Goal: Share content

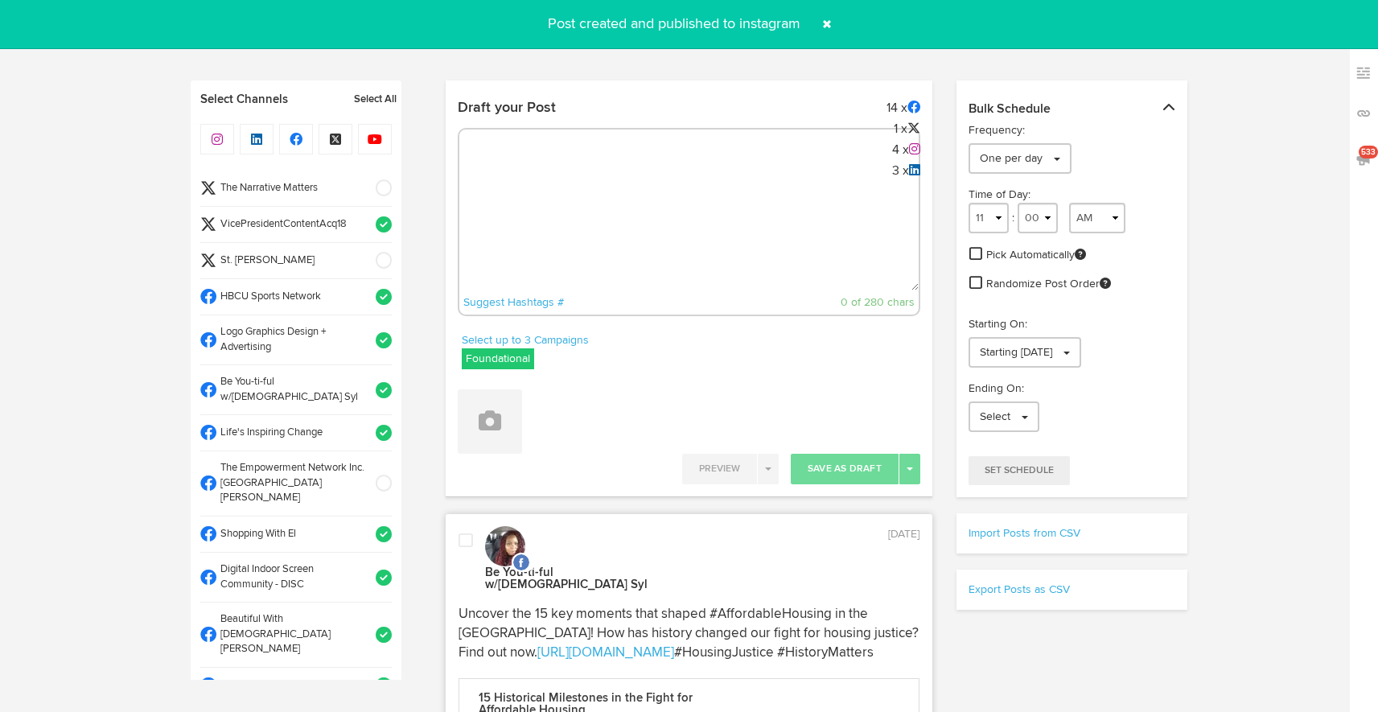
select select "8"
select select "15"
select select "11"
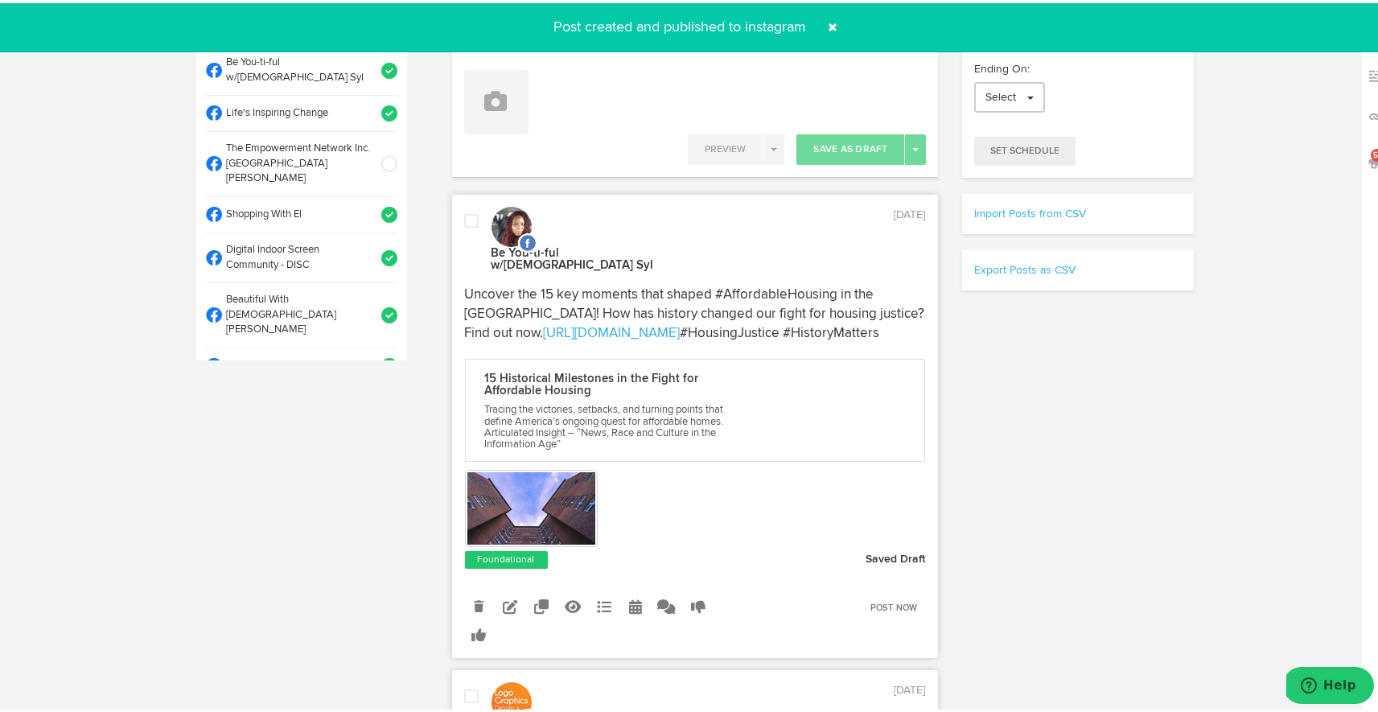
scroll to position [508, 0]
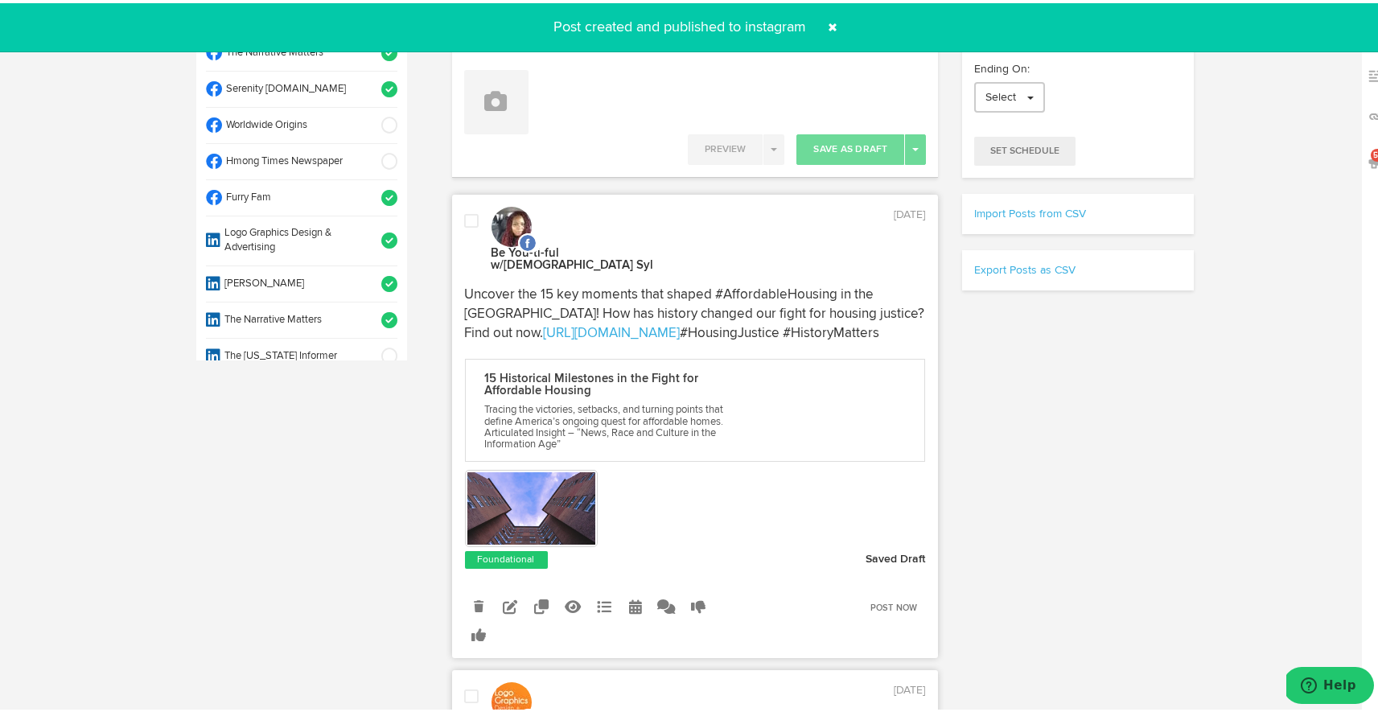
click at [831, 18] on span at bounding box center [834, 24] width 26 height 26
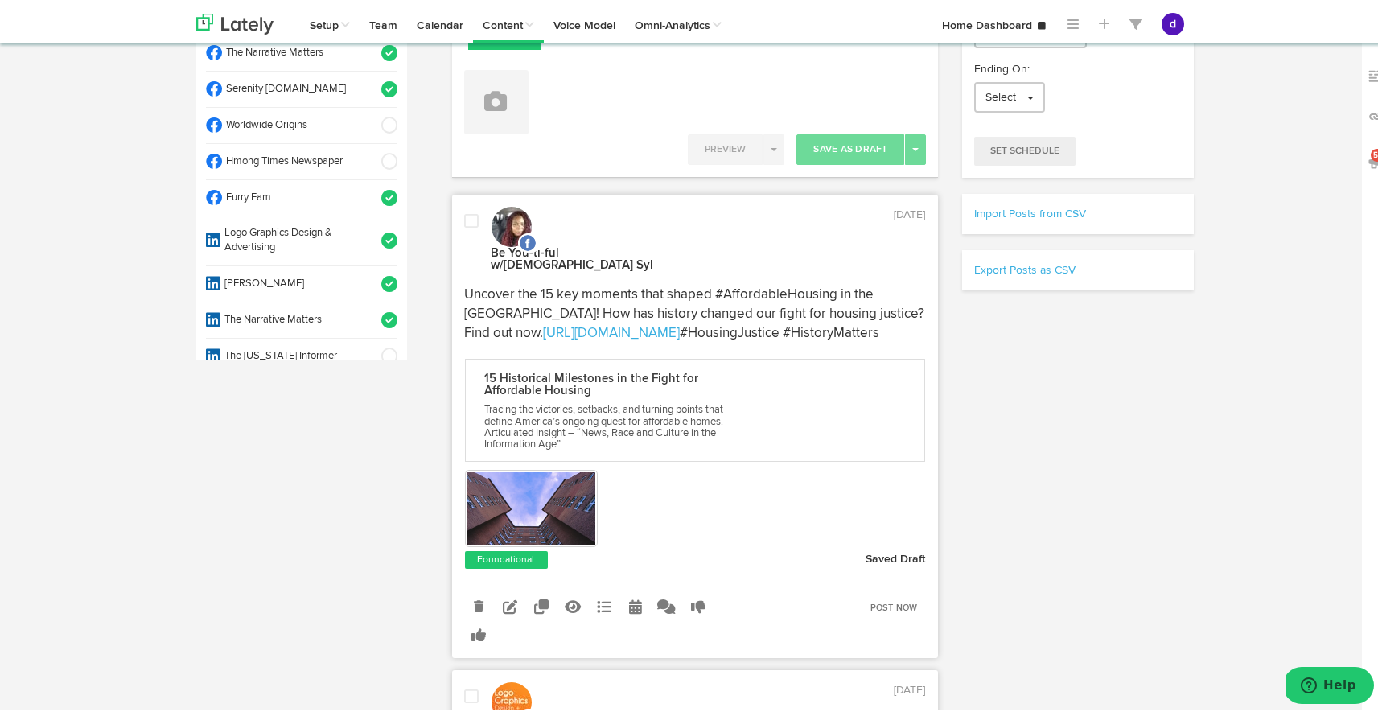
scroll to position [0, 0]
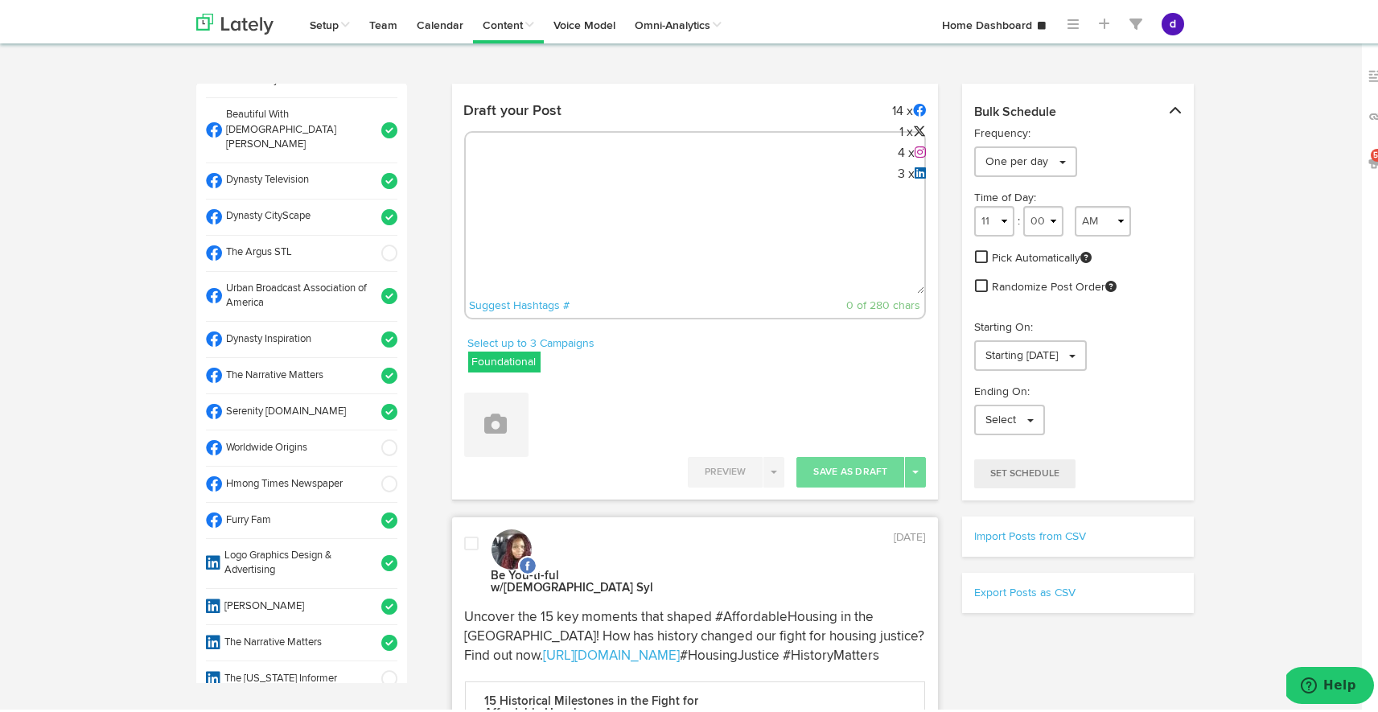
click at [777, 226] on textarea at bounding box center [695, 237] width 459 height 106
paste textarea "Formal Accessories That Matter: Elevate Your Style for Any Event Master the art…"
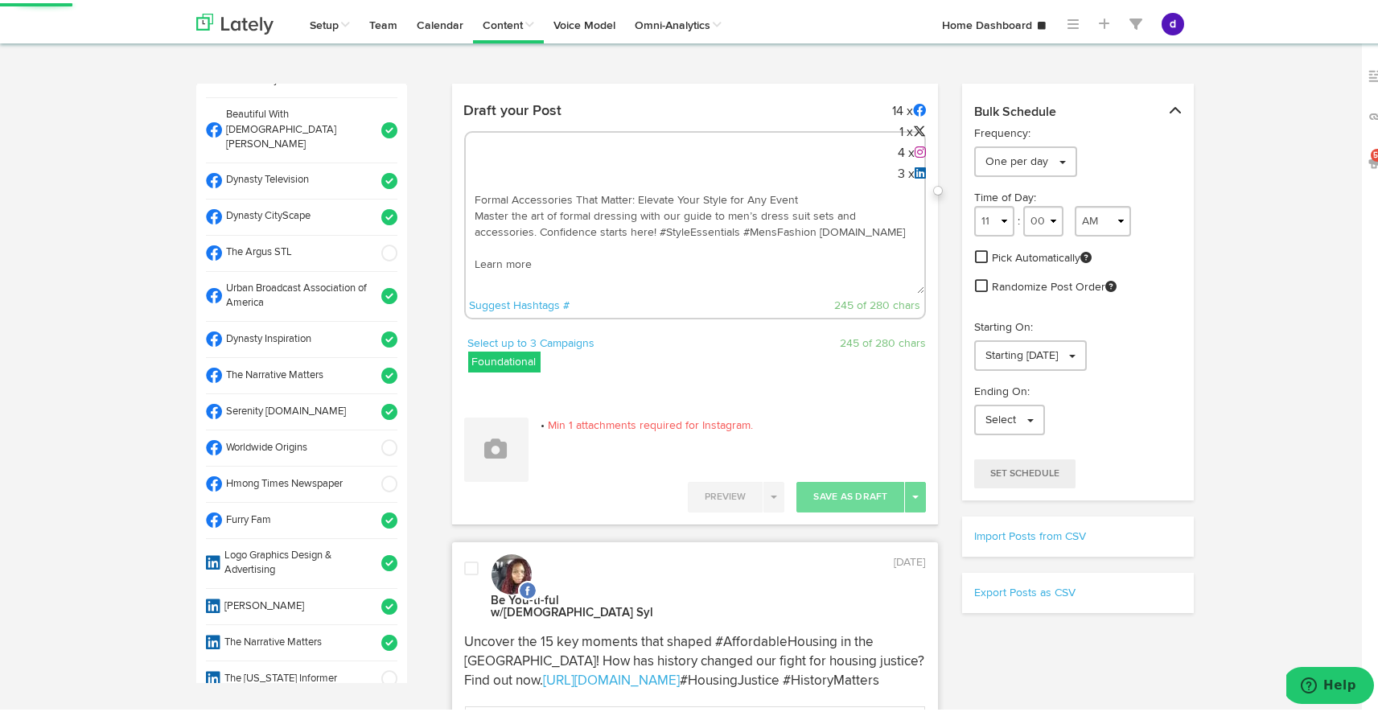
click at [492, 241] on textarea "Formal Accessories That Matter: Elevate Your Style for Any Event Master the art…" at bounding box center [695, 237] width 459 height 106
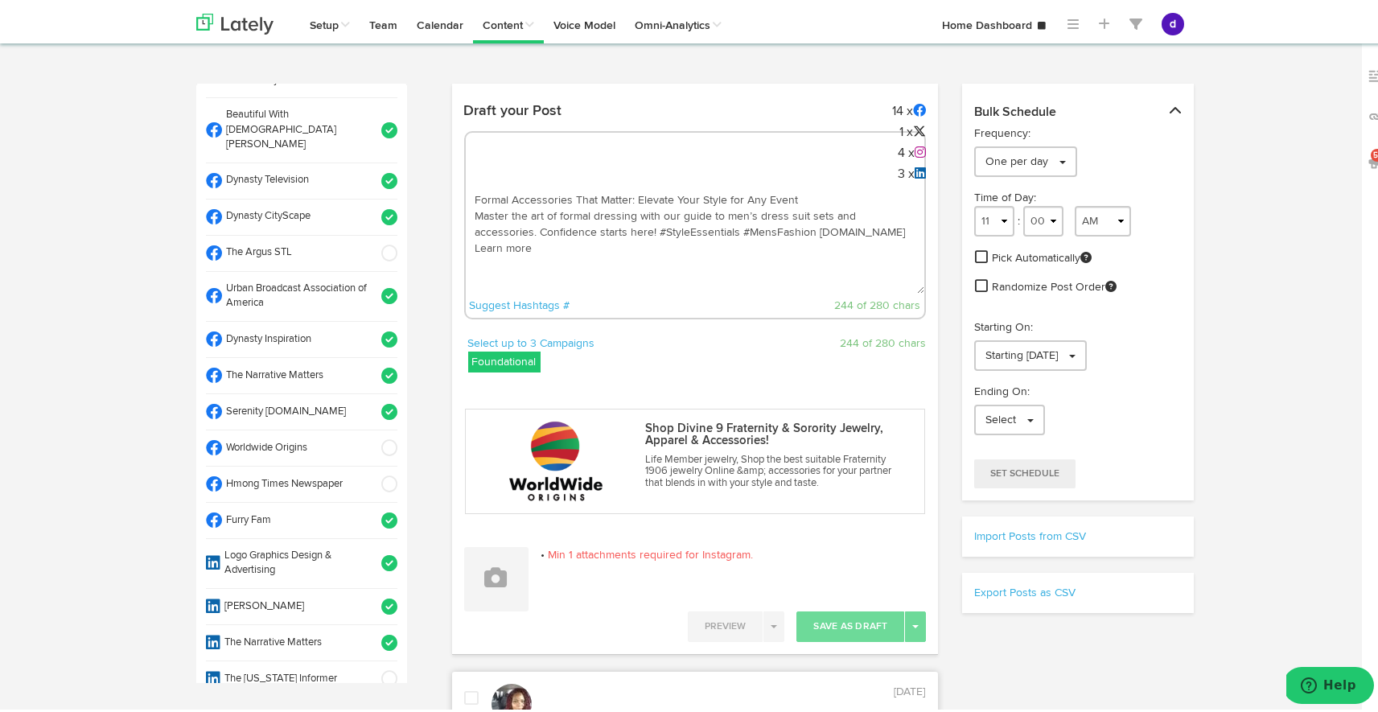
click at [566, 244] on textarea "Formal Accessories That Matter: Elevate Your Style for Any Event Master the art…" at bounding box center [695, 237] width 459 height 106
paste textarea "[URL][DOMAIN_NAME]"
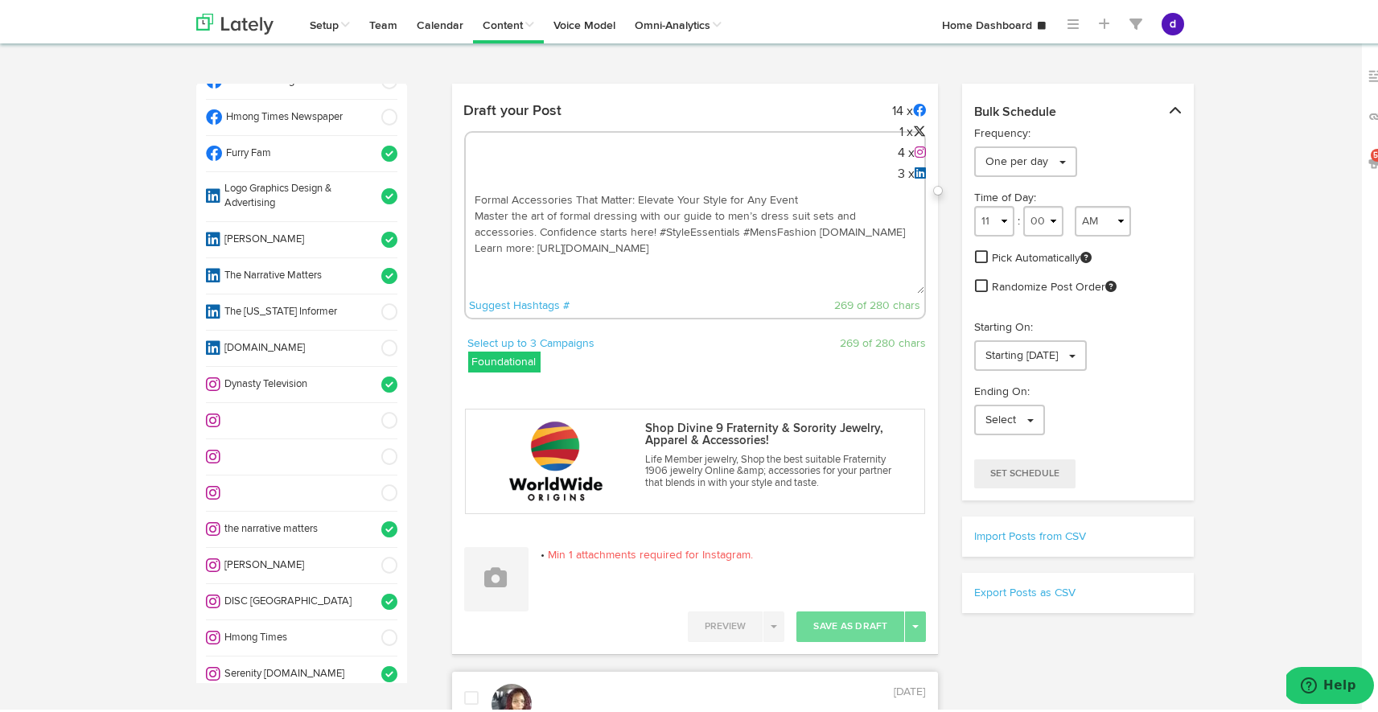
scroll to position [870, 0]
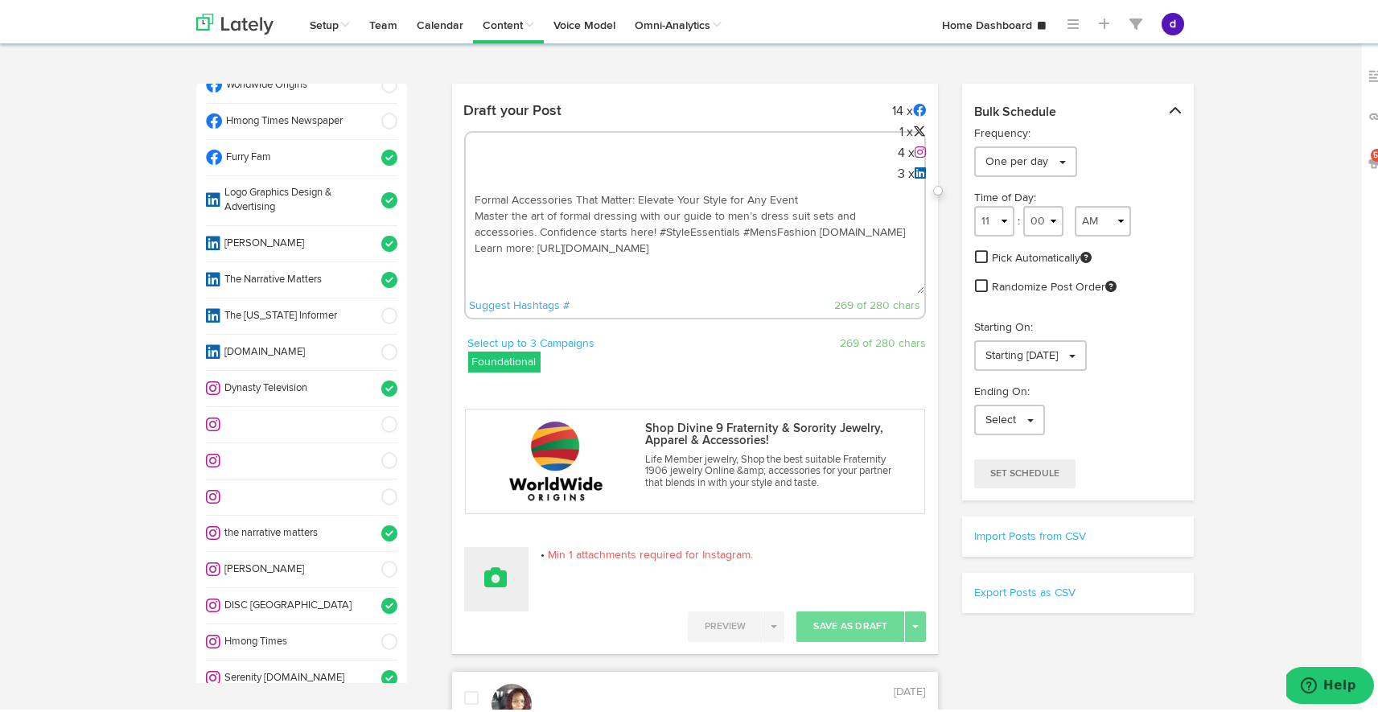
type textarea "Formal Accessories That Matter: Elevate Your Style for Any Event Master the art…"
click at [485, 578] on icon at bounding box center [496, 574] width 23 height 23
click at [520, 680] on link "Upload Images" at bounding box center [541, 681] width 152 height 26
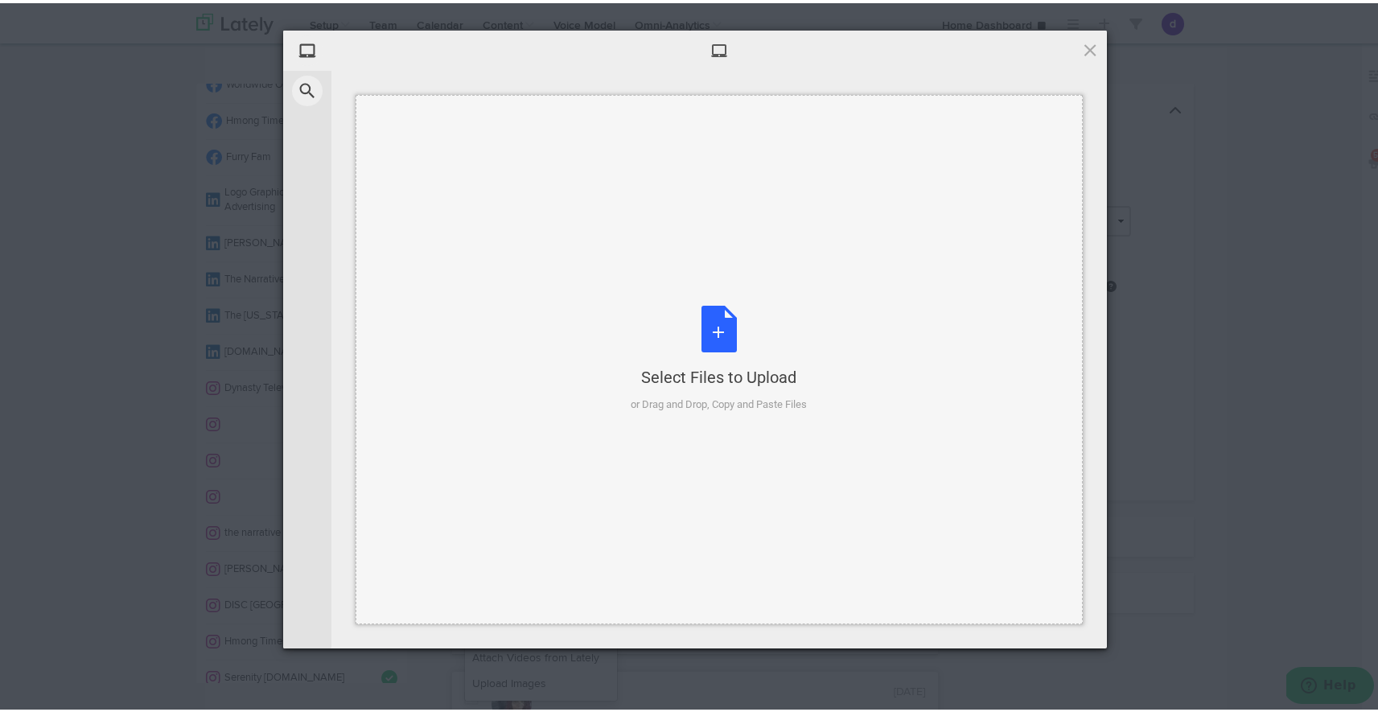
click at [713, 308] on div "Select Files to Upload or Drag and Drop, Copy and Paste Files" at bounding box center [719, 355] width 176 height 107
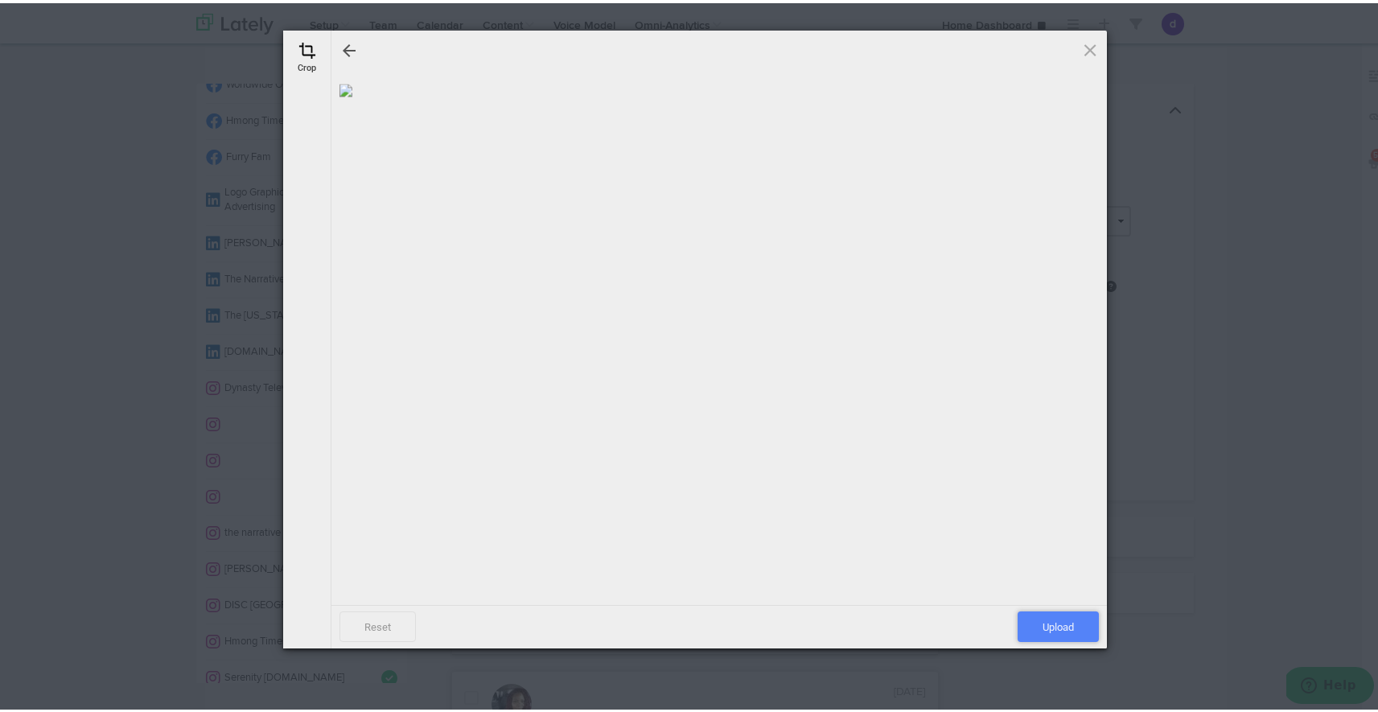
click at [1041, 625] on span "Upload" at bounding box center [1058, 623] width 81 height 31
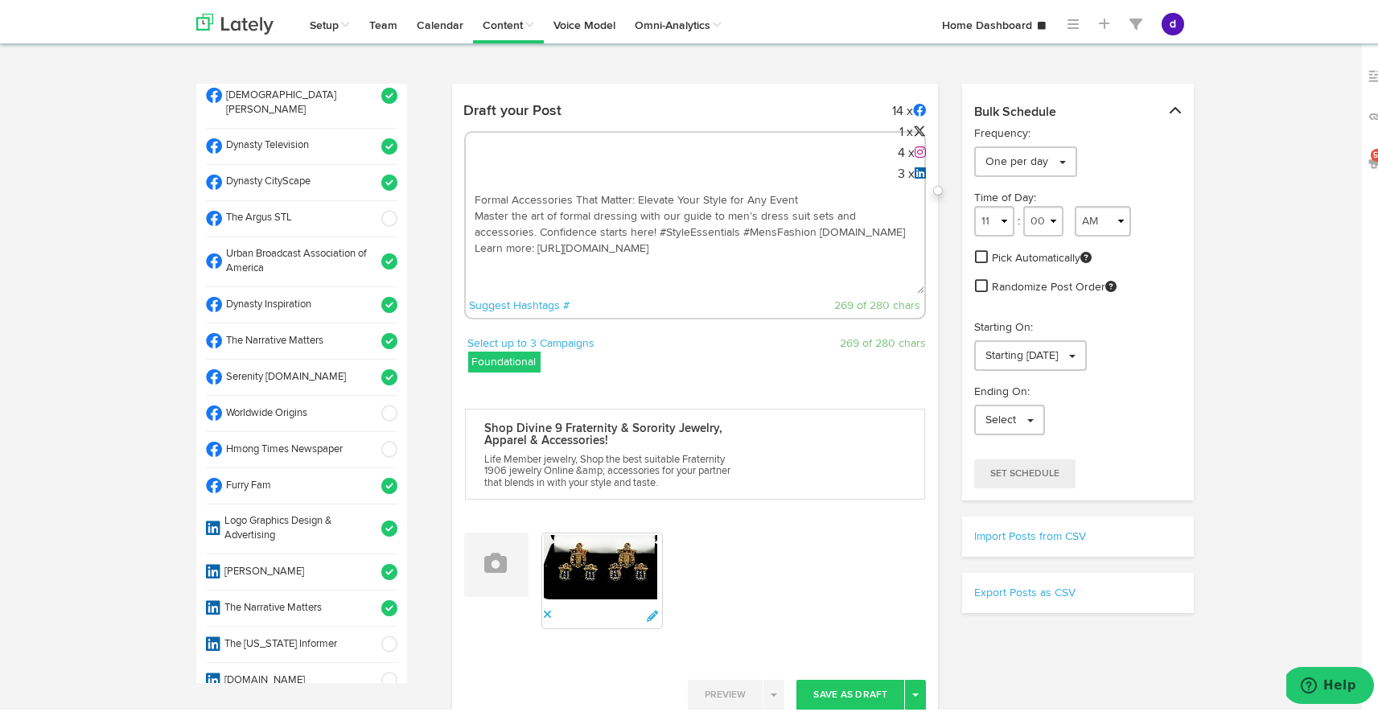
scroll to position [517, 0]
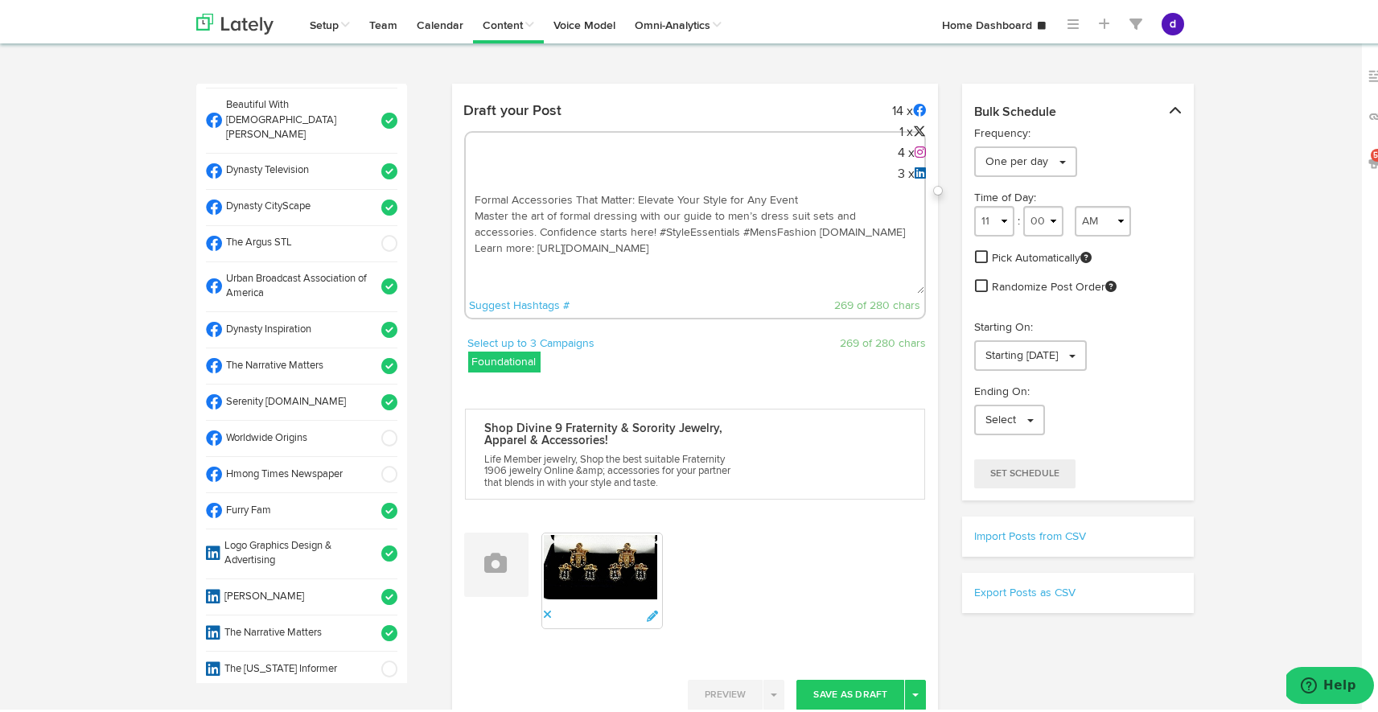
click at [376, 427] on span at bounding box center [384, 435] width 27 height 16
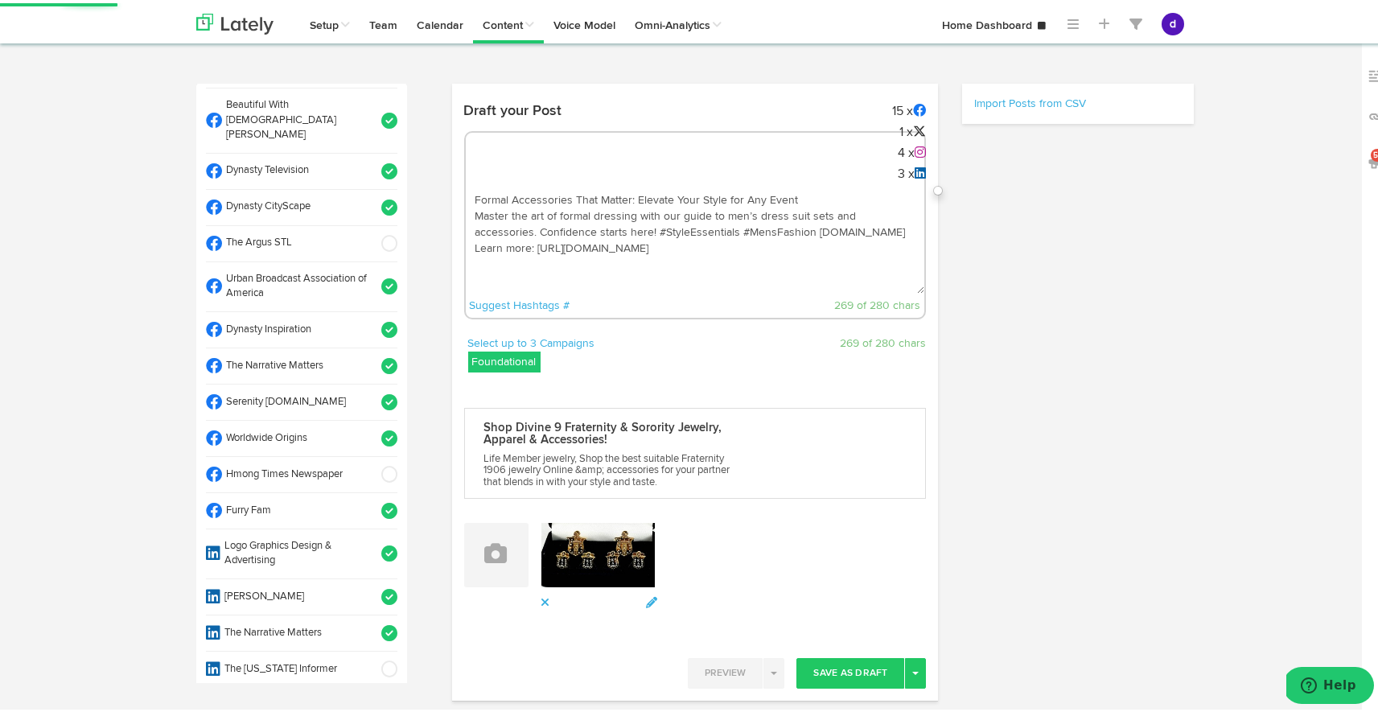
select select "11"
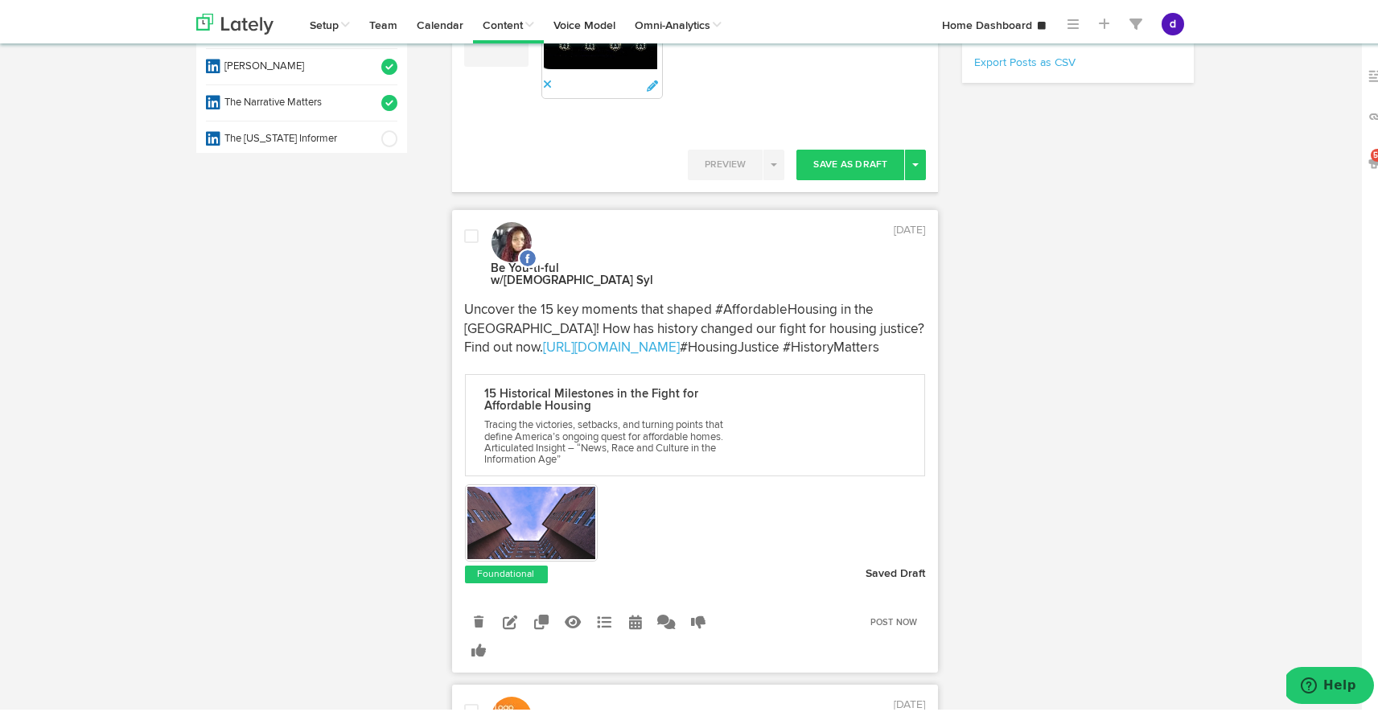
scroll to position [570, 0]
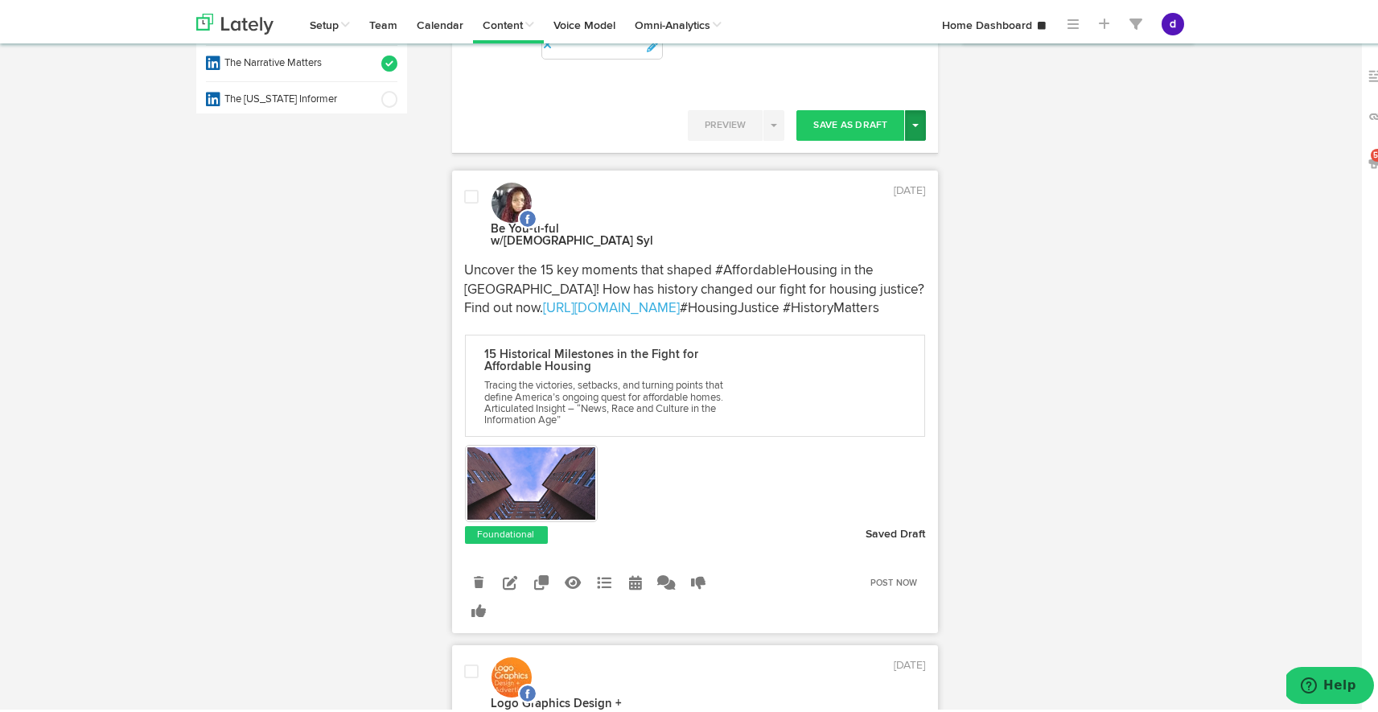
click at [915, 117] on button "Toggle Dropdown" at bounding box center [915, 122] width 21 height 31
click at [856, 256] on link "Post Now" at bounding box center [859, 259] width 132 height 26
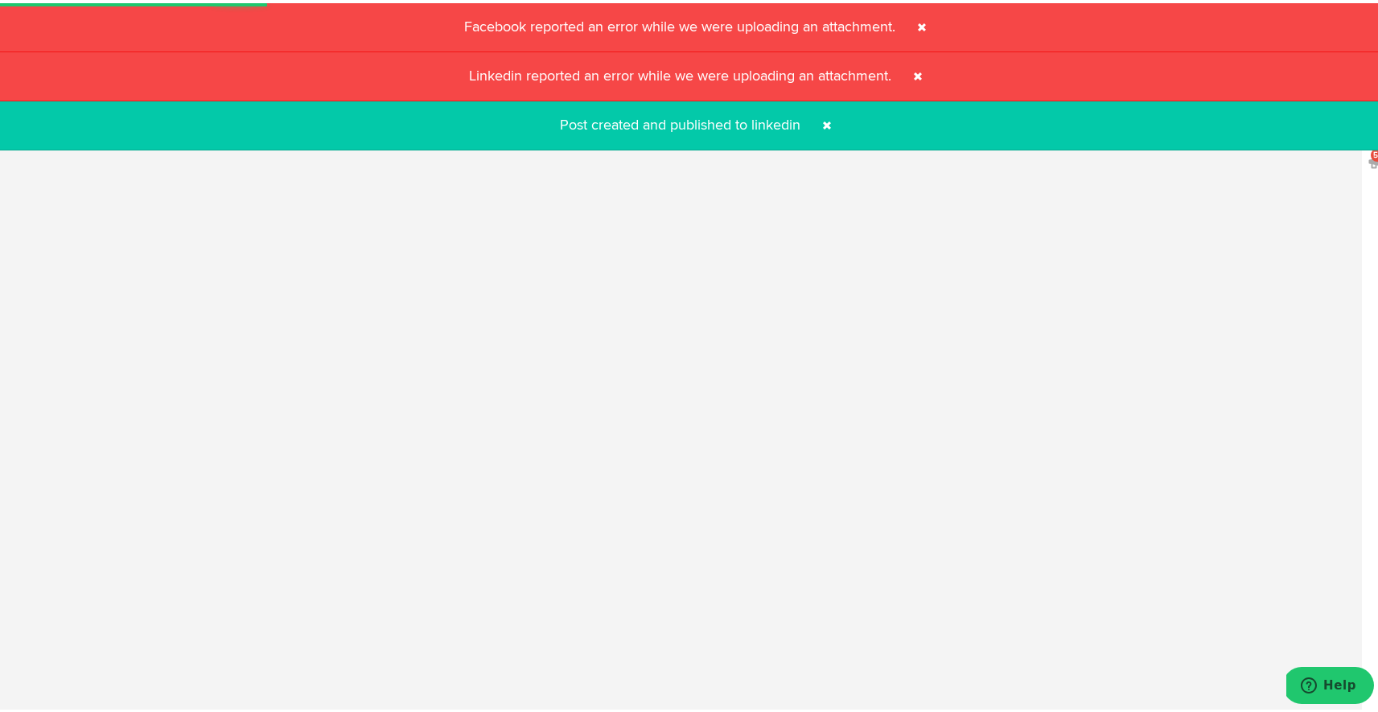
select select "11"
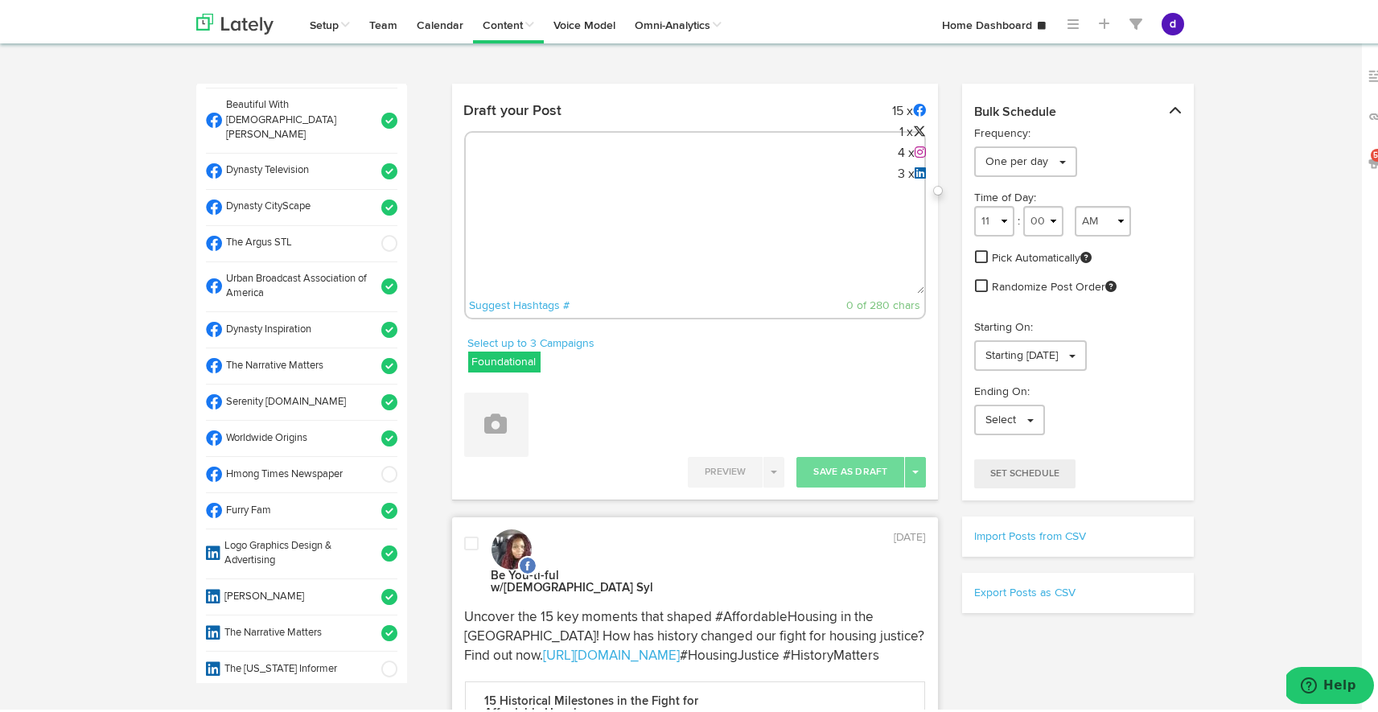
scroll to position [516, 0]
click at [496, 209] on textarea at bounding box center [695, 237] width 459 height 106
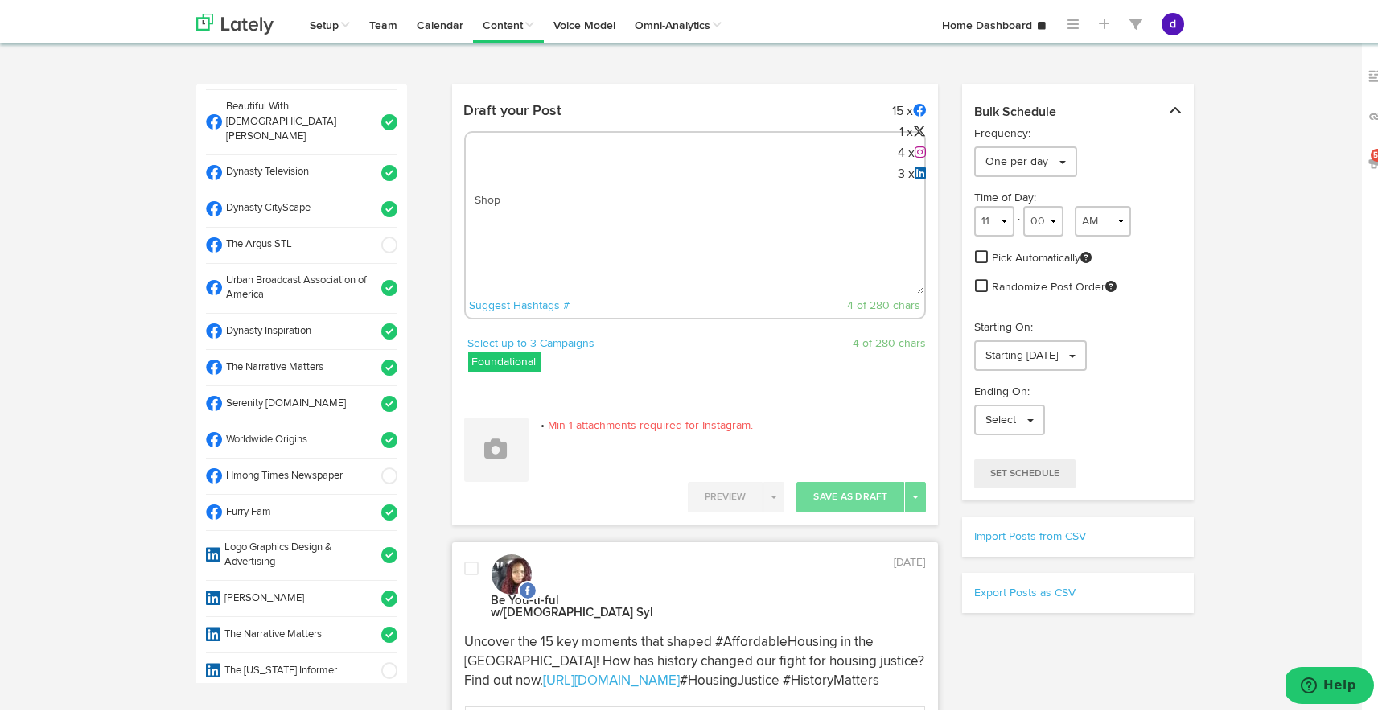
paste textarea "[URL][DOMAIN_NAME]"
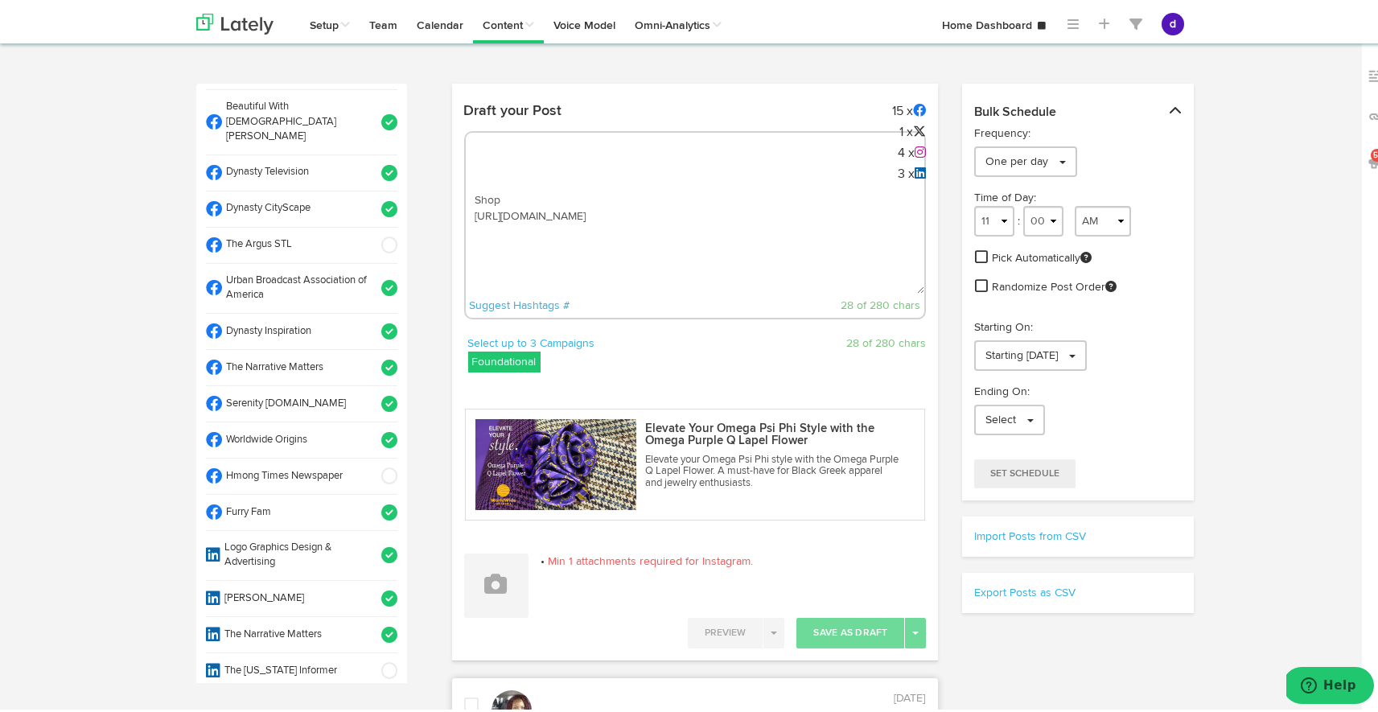
click at [504, 163] on div "Shop [URL][DOMAIN_NAME] Suggest Hashtags # 28 of 280 chars" at bounding box center [695, 222] width 463 height 188
click at [470, 196] on textarea "Shop [URL][DOMAIN_NAME]" at bounding box center [695, 237] width 459 height 106
paste textarea "Looking for a way to stand out while staying true to your Omega Psi Phi roots? …"
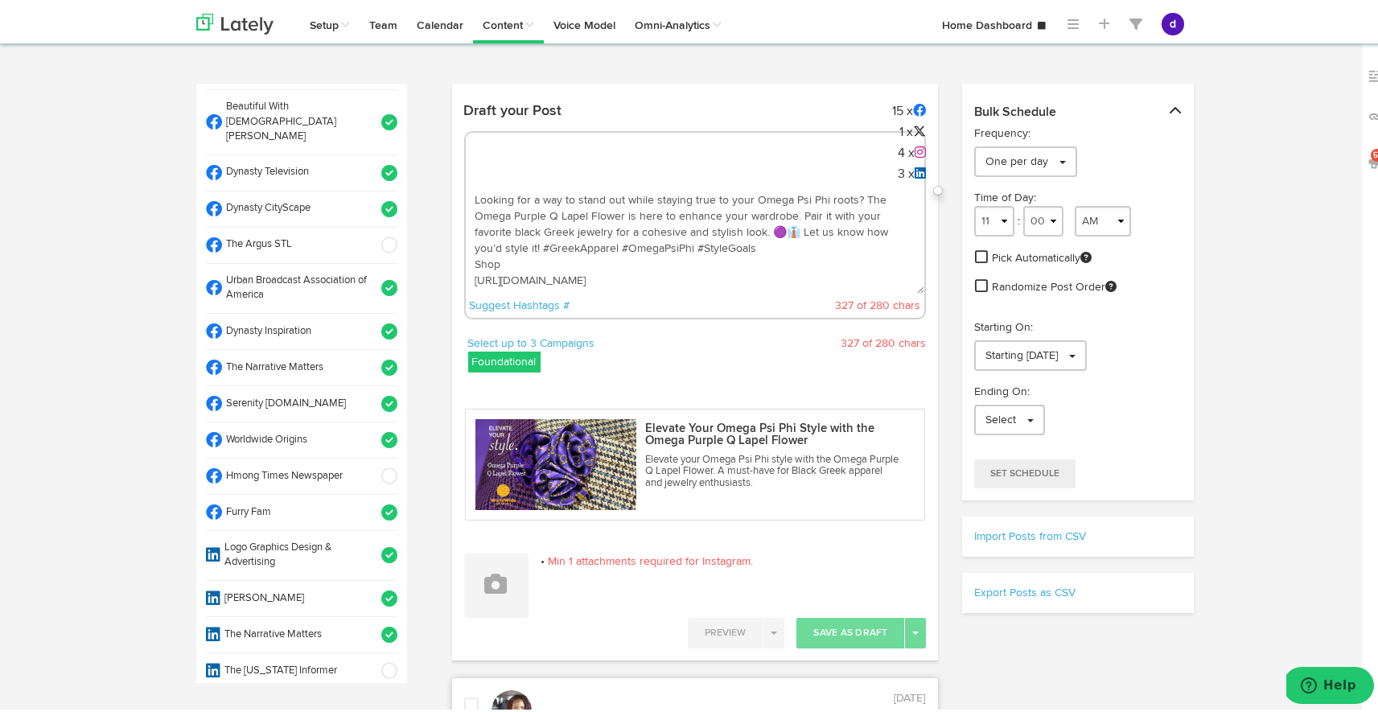
drag, startPoint x: 536, startPoint y: 248, endPoint x: 794, endPoint y: 208, distance: 261.2
click at [794, 208] on textarea "Looking for a way to stand out while staying true to your Omega Psi Phi roots? …" at bounding box center [695, 237] width 459 height 106
drag, startPoint x: 656, startPoint y: 237, endPoint x: 798, endPoint y: 209, distance: 145.1
click at [798, 209] on textarea "Looking for a way to stand out while staying true to your Omega Psi Phi roots? …" at bounding box center [695, 237] width 459 height 106
click at [615, 230] on textarea "Looking for a way to stand out while staying true to your Omega Psi Phi roots? …" at bounding box center [695, 237] width 459 height 106
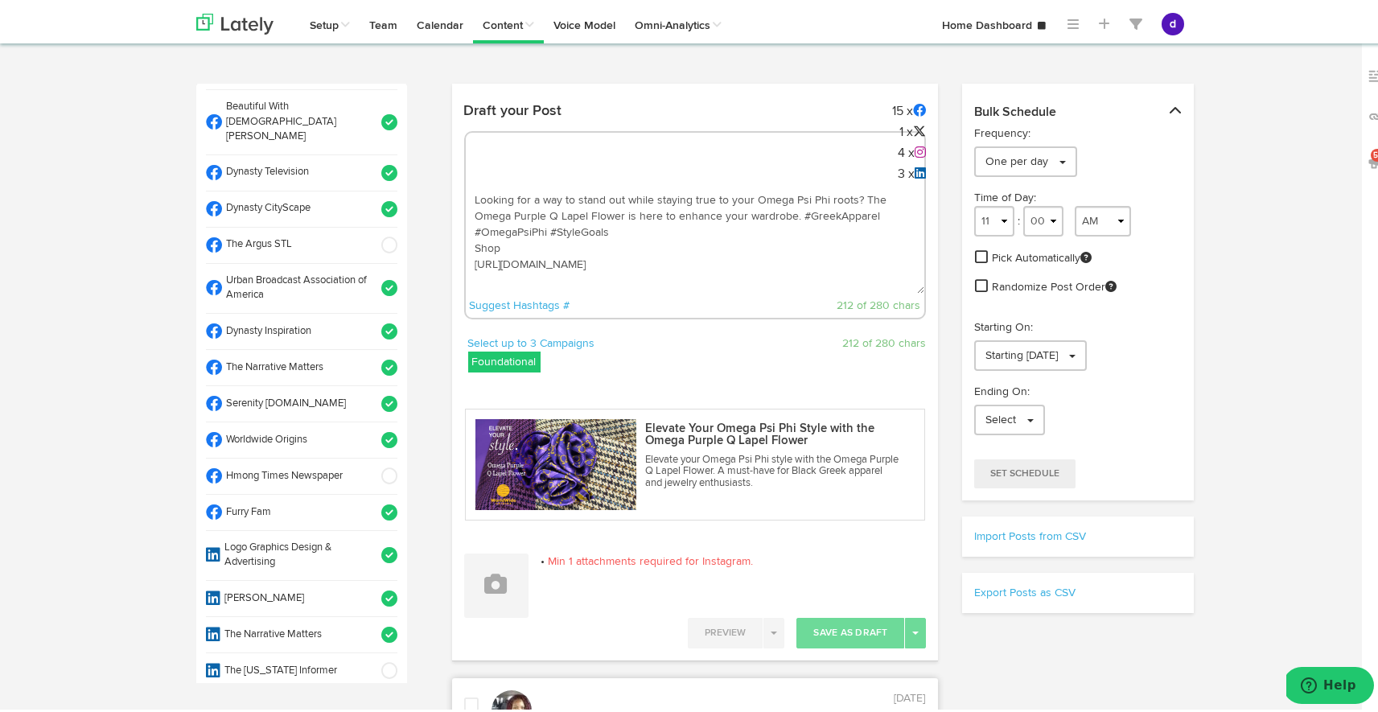
drag, startPoint x: 618, startPoint y: 228, endPoint x: 794, endPoint y: 209, distance: 177.2
click at [794, 209] on textarea "Looking for a way to stand out while staying true to your Omega Psi Phi roots? …" at bounding box center [695, 237] width 459 height 106
click at [768, 275] on textarea "Looking for a way to stand out while staying true to your Omega Psi Phi roots? …" at bounding box center [695, 237] width 459 height 106
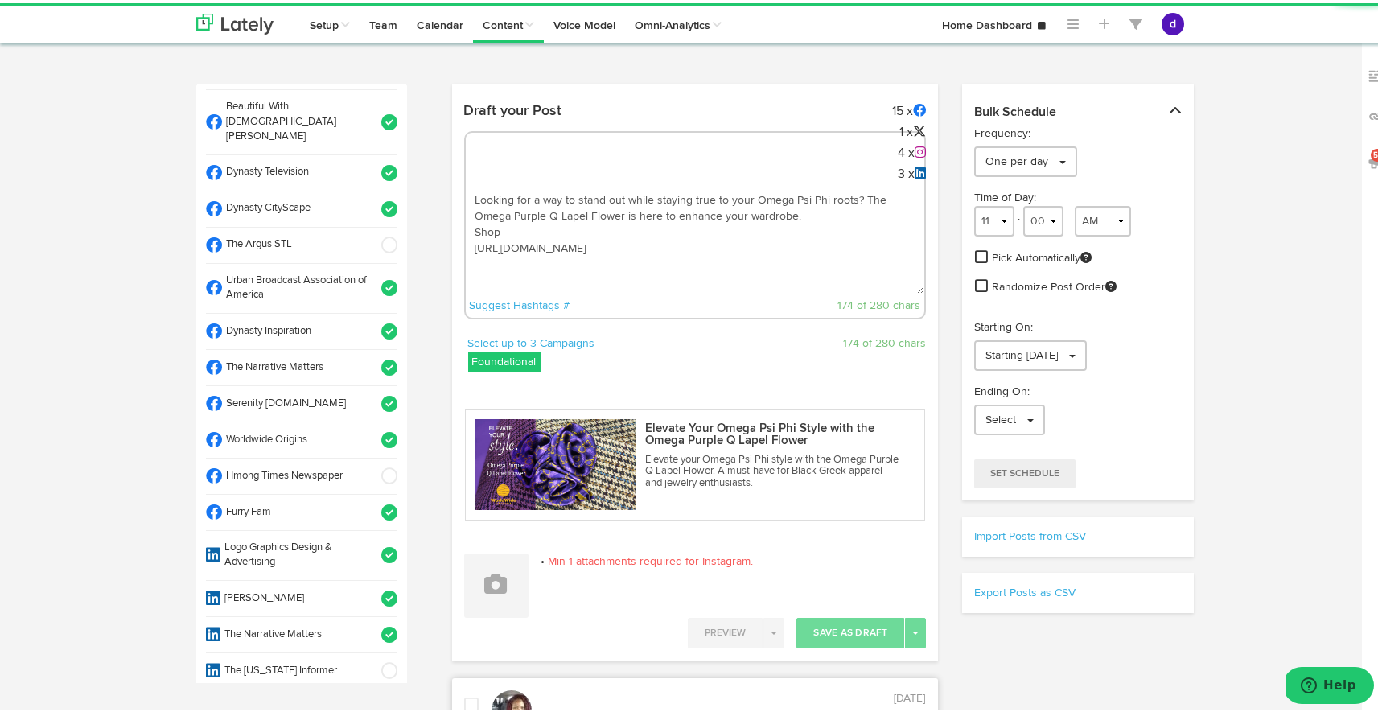
paste textarea "#GreekApparel #OmegaPsiPhi #StyleGoals"
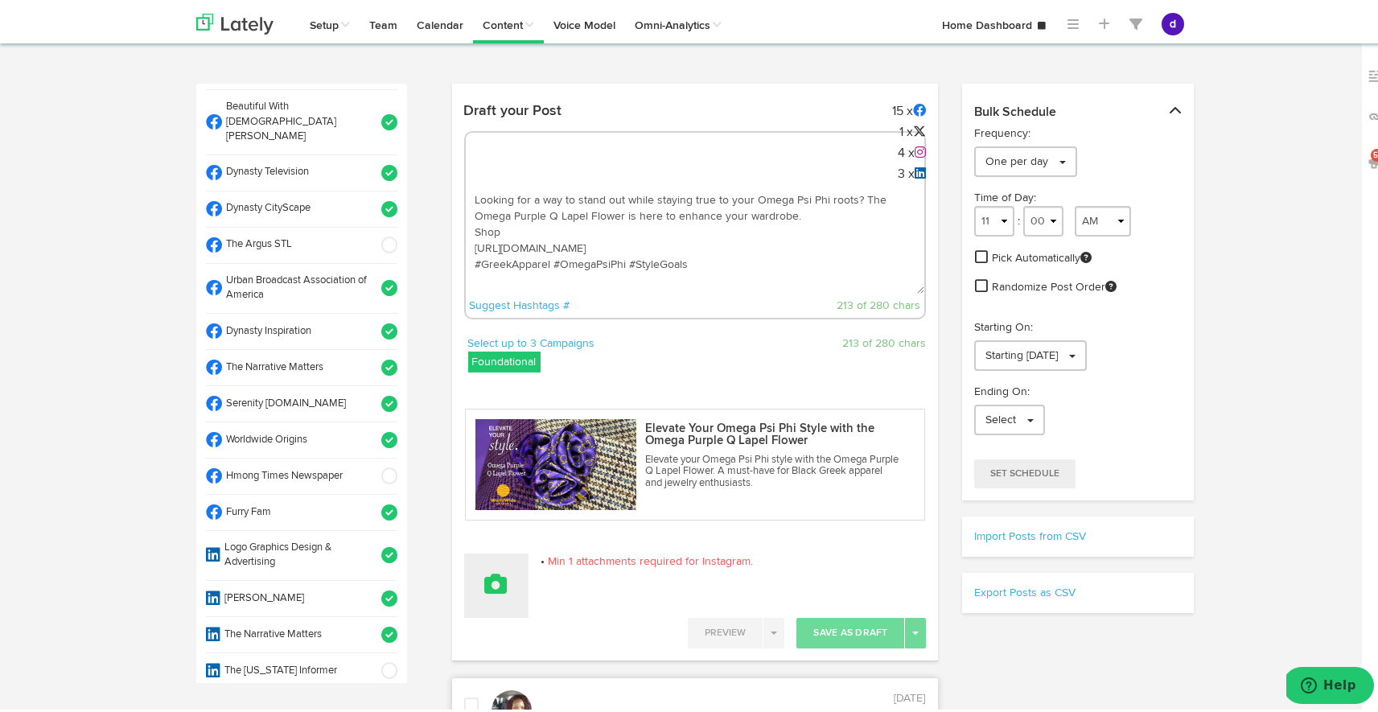
type textarea "Looking for a way to stand out while staying true to your Omega Psi Phi roots? …"
click at [517, 590] on button at bounding box center [496, 582] width 64 height 64
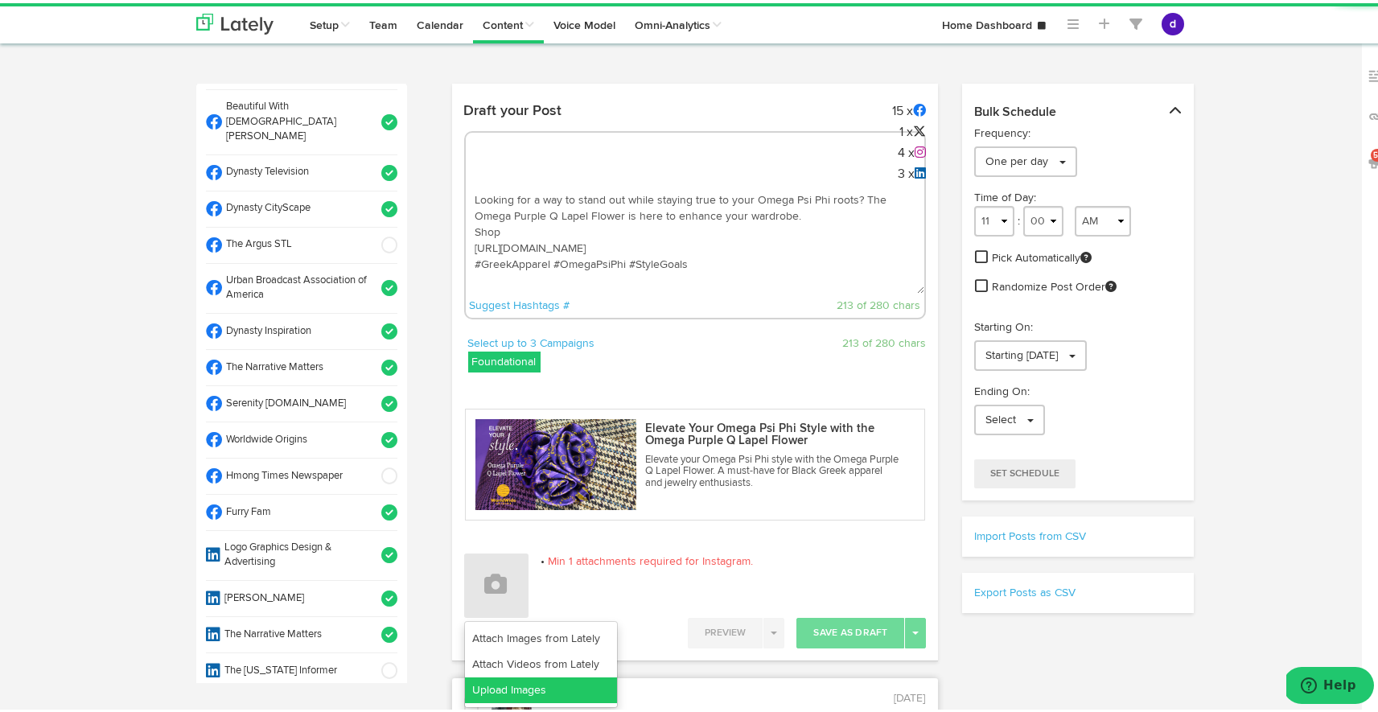
click at [529, 689] on link "Upload Images" at bounding box center [541, 687] width 152 height 26
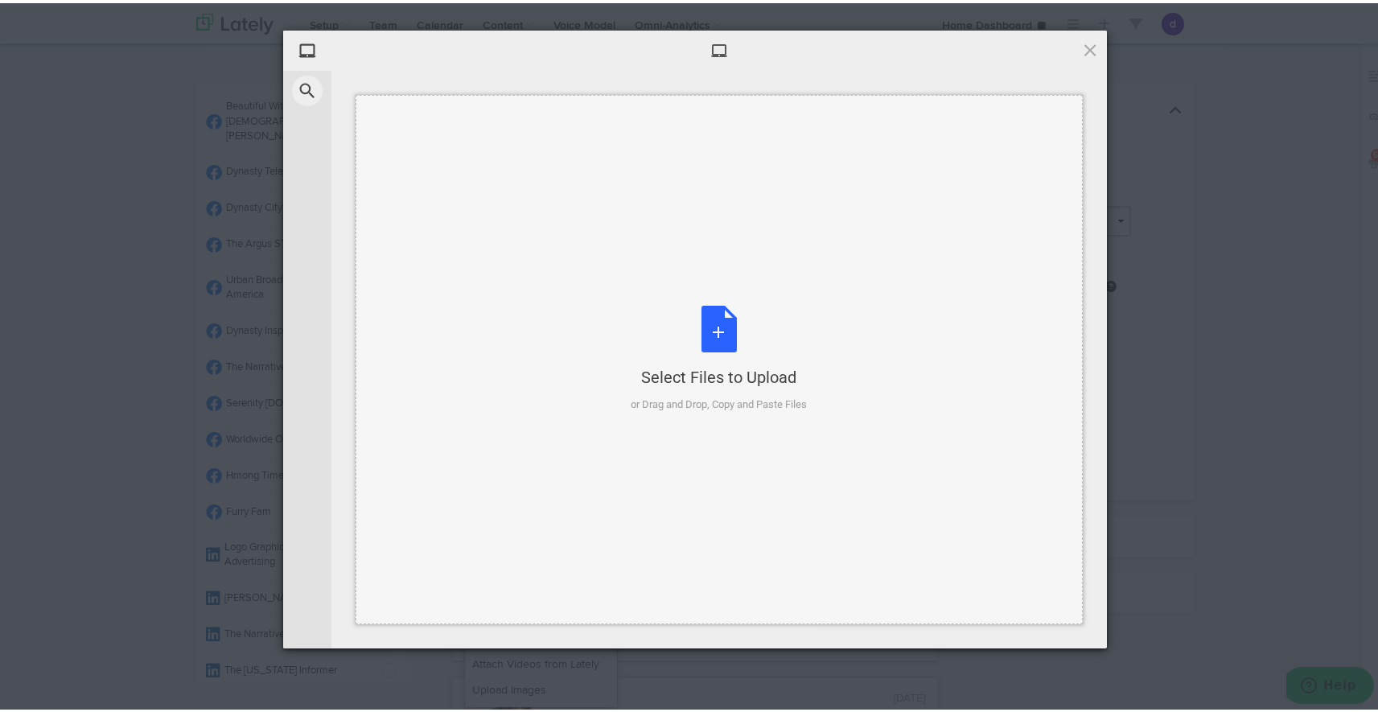
click at [722, 335] on div "Select Files to Upload or Drag and Drop, Copy and Paste Files" at bounding box center [719, 355] width 176 height 107
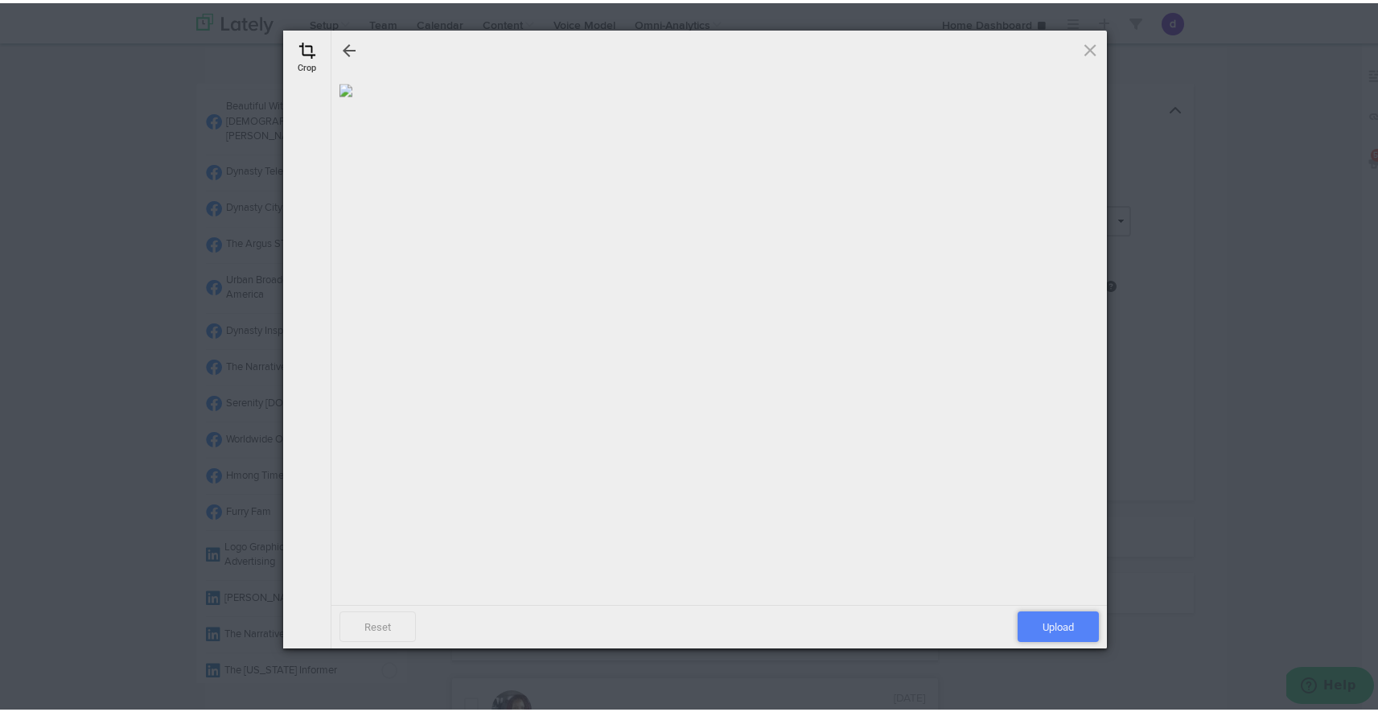
click at [1051, 619] on span "Upload" at bounding box center [1058, 623] width 81 height 31
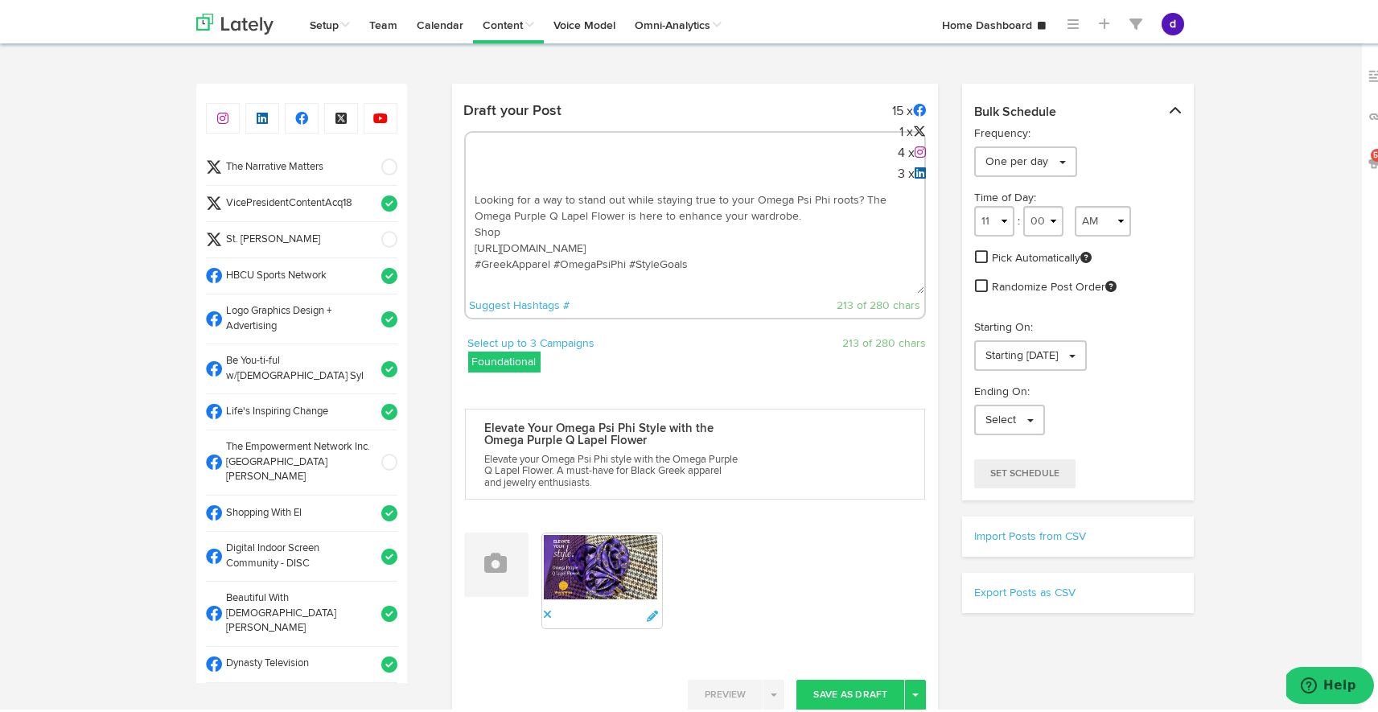
scroll to position [0, 0]
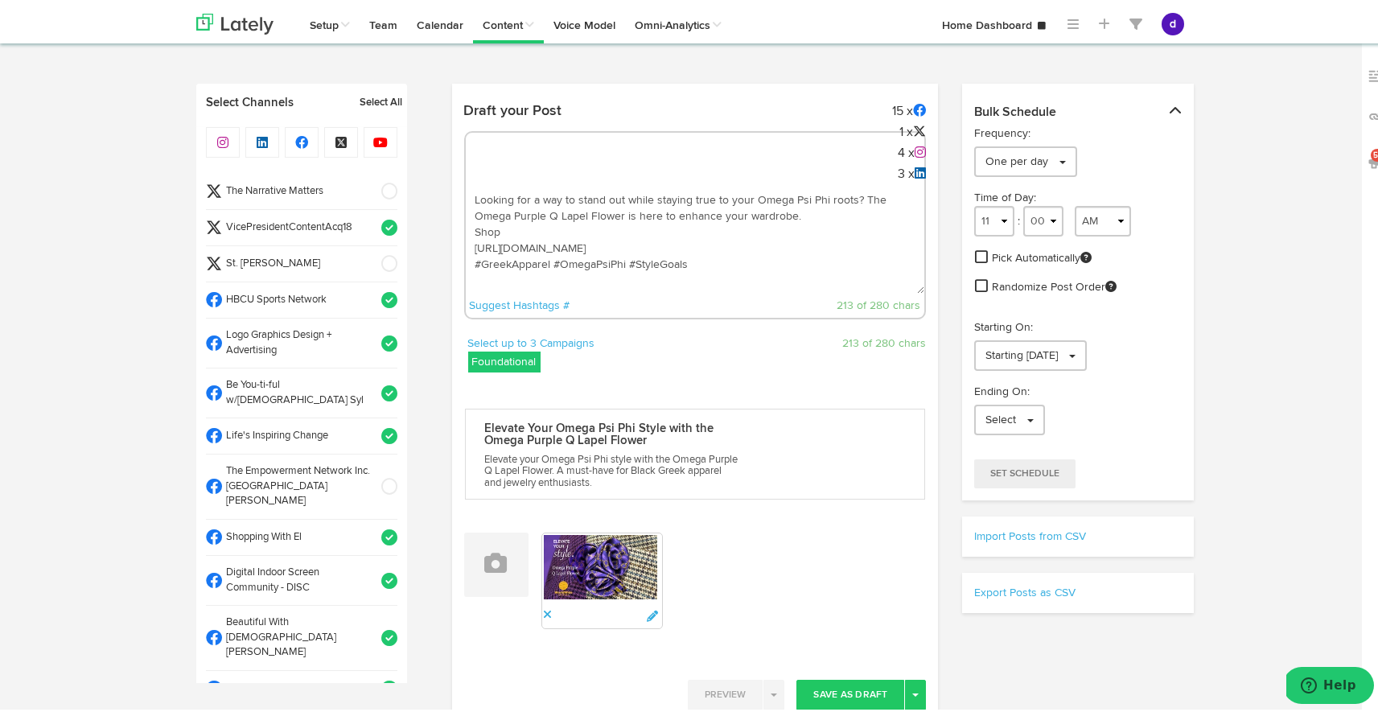
click at [371, 190] on span at bounding box center [384, 188] width 27 height 16
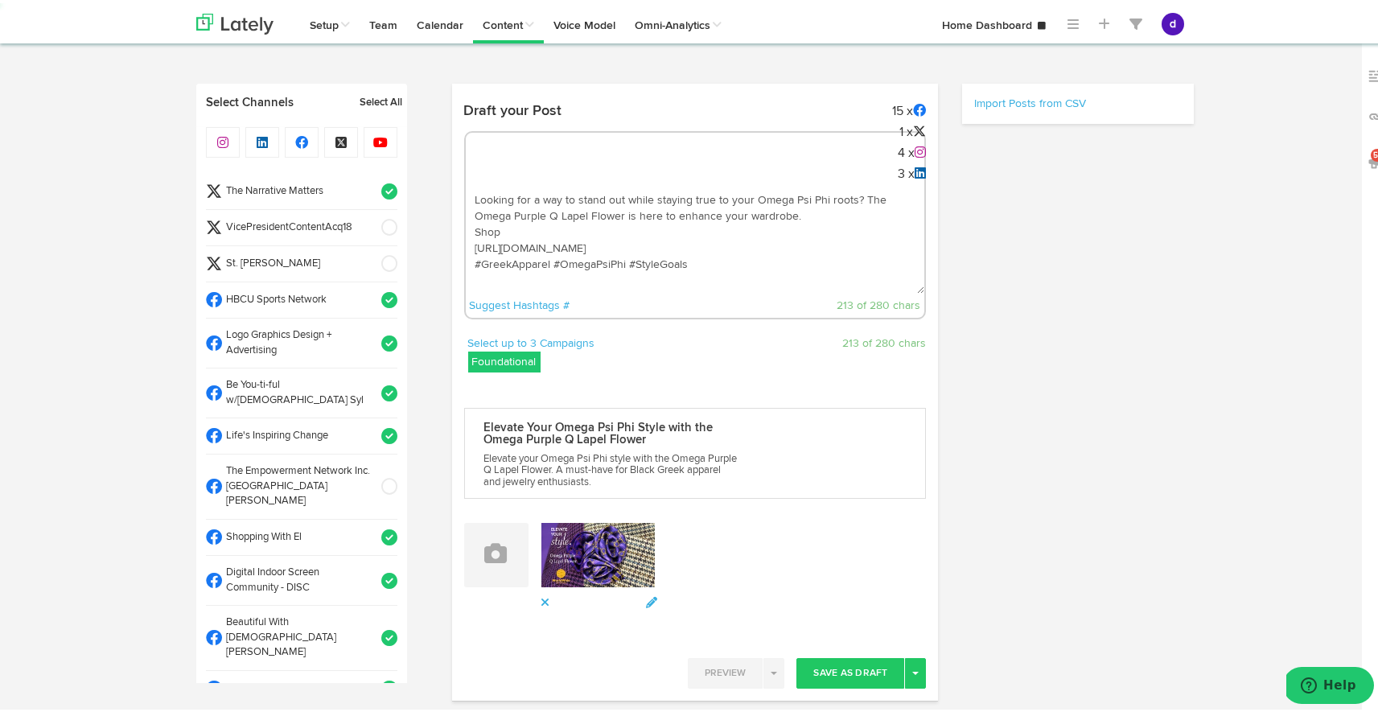
select select "11"
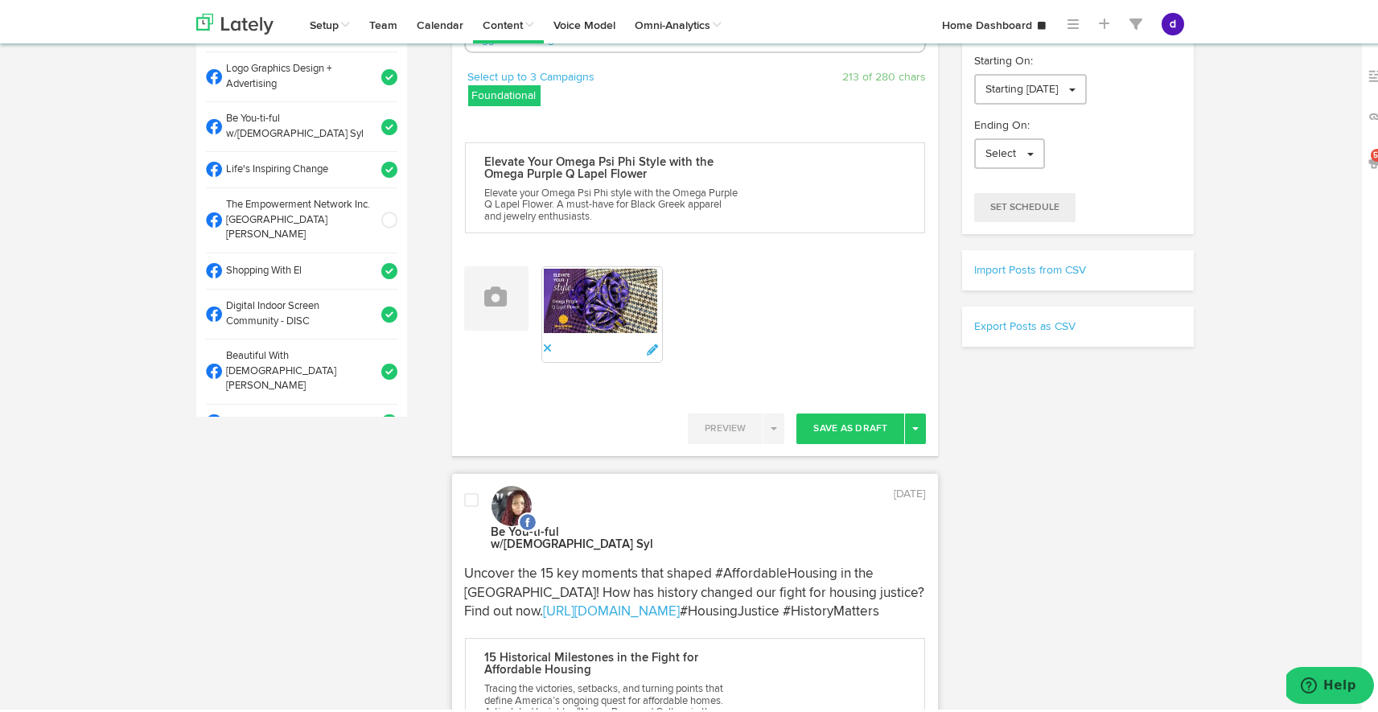
scroll to position [353, 0]
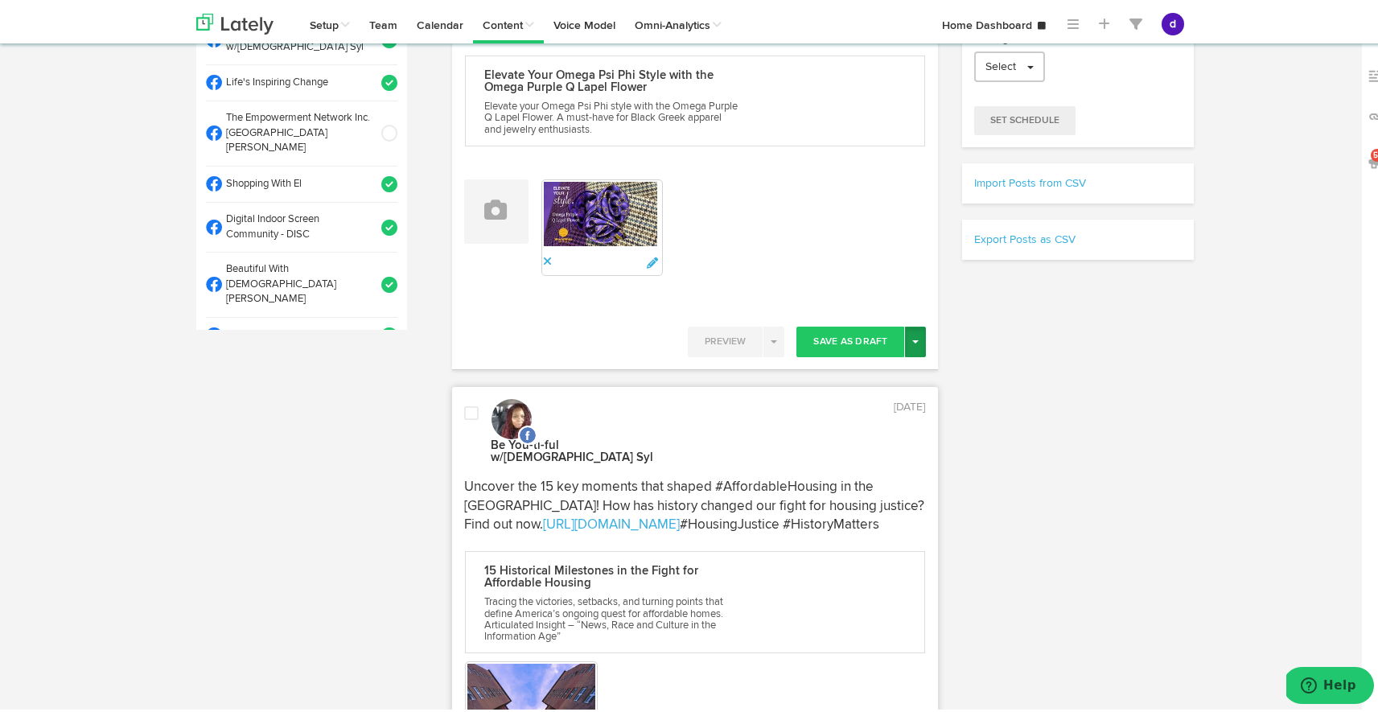
click at [909, 335] on button "Toggle Dropdown" at bounding box center [915, 338] width 21 height 31
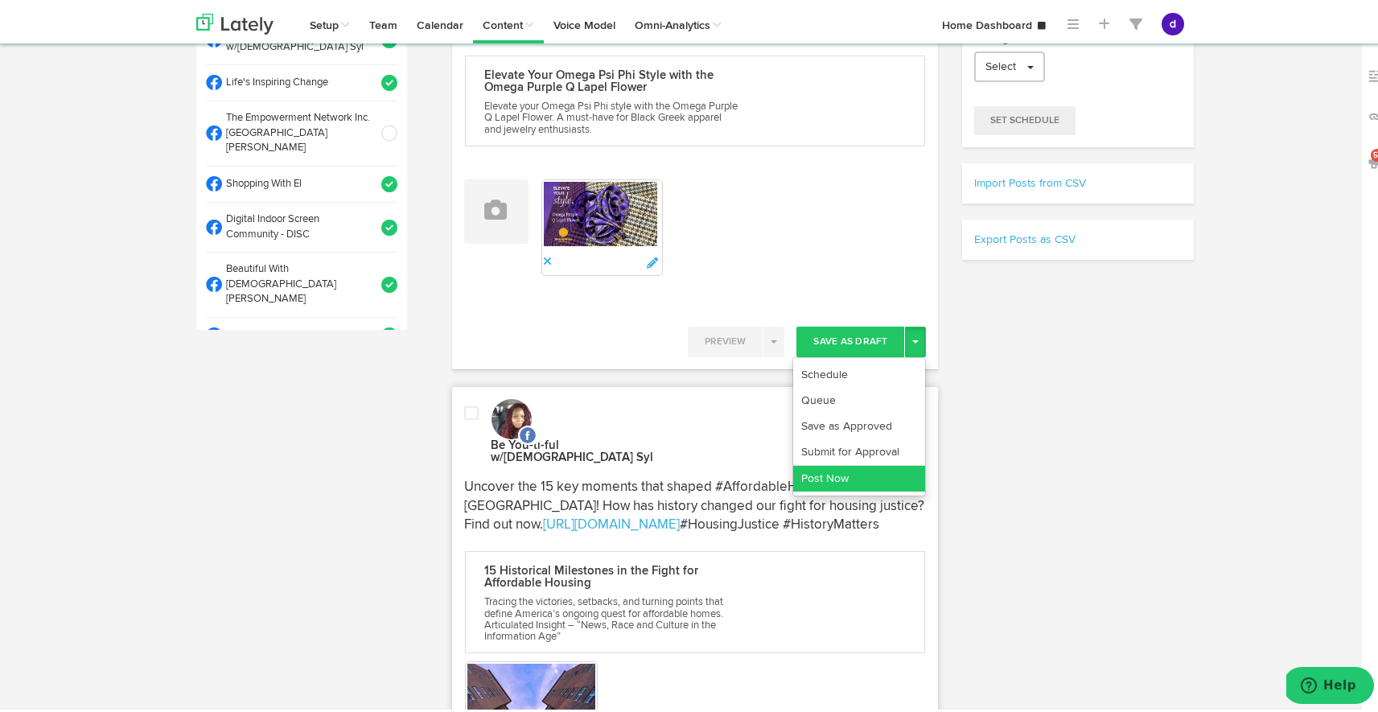
click at [887, 475] on link "Post Now" at bounding box center [859, 476] width 132 height 26
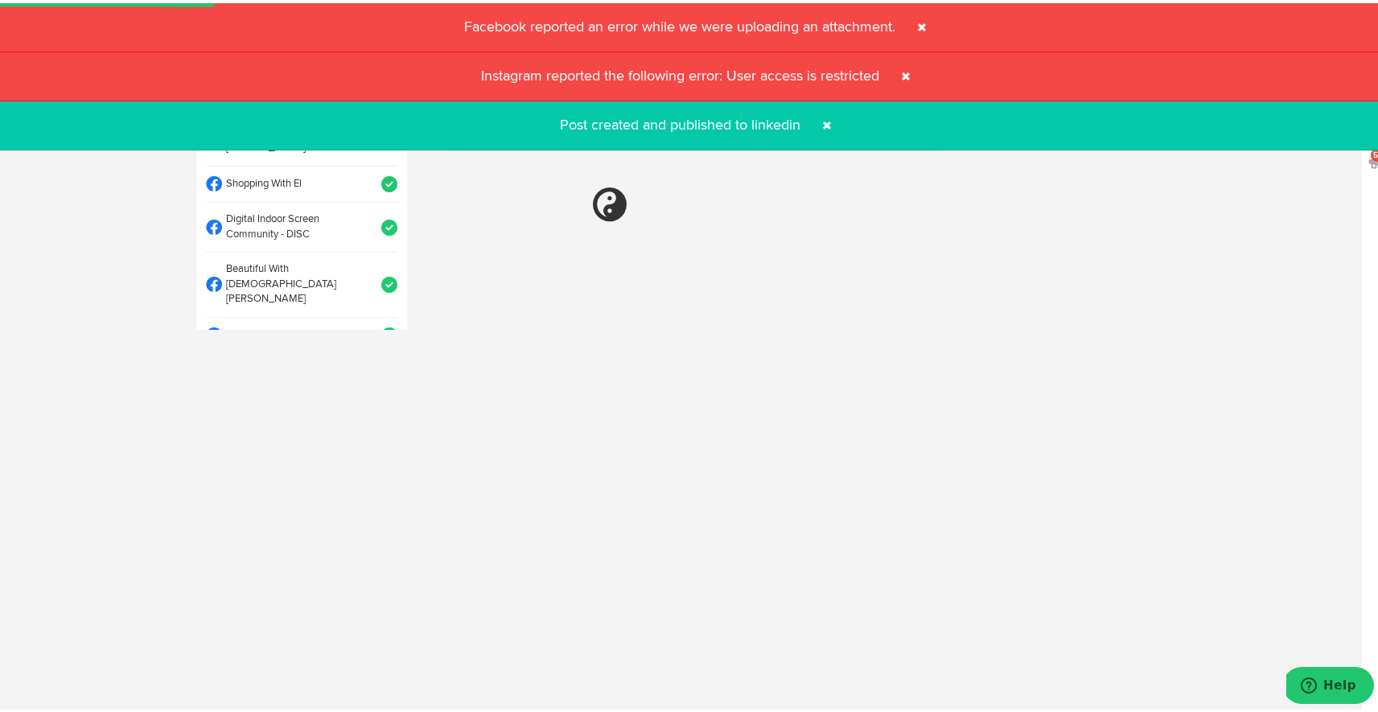
select select "11"
